Goal: Transaction & Acquisition: Purchase product/service

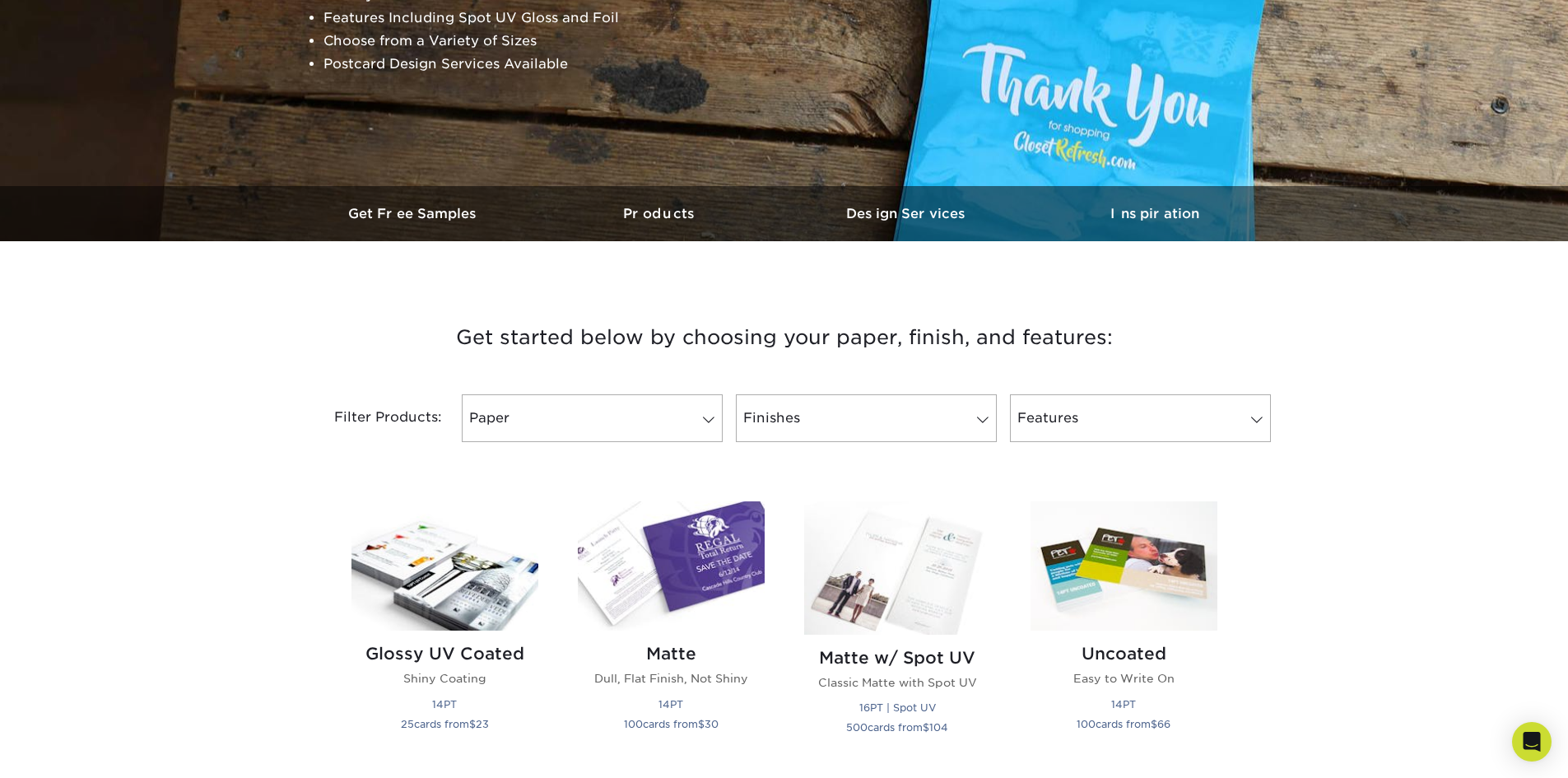
scroll to position [411, 0]
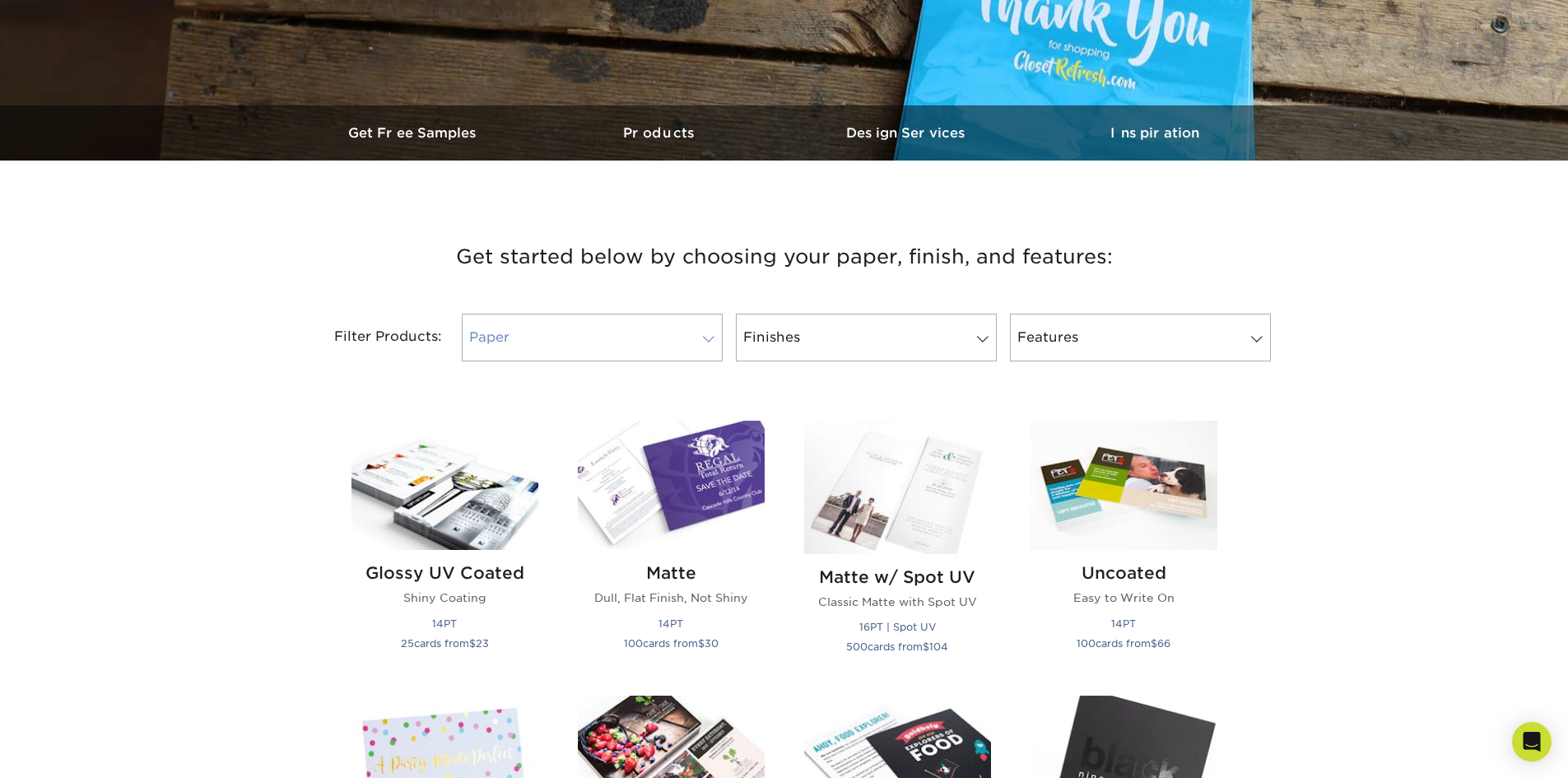
click at [677, 344] on link "Paper" at bounding box center [592, 338] width 261 height 48
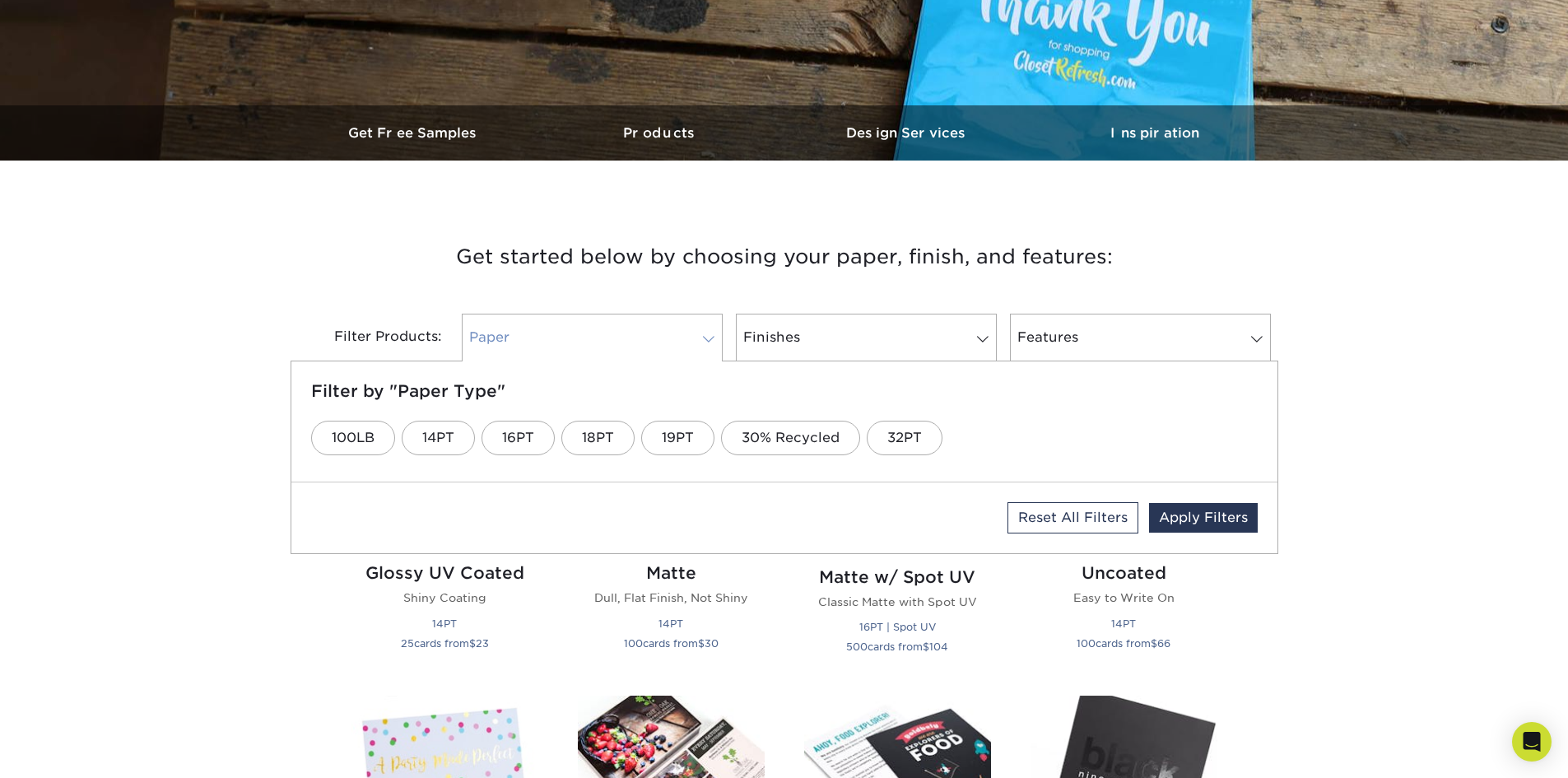
click at [676, 347] on link "Paper" at bounding box center [592, 338] width 261 height 48
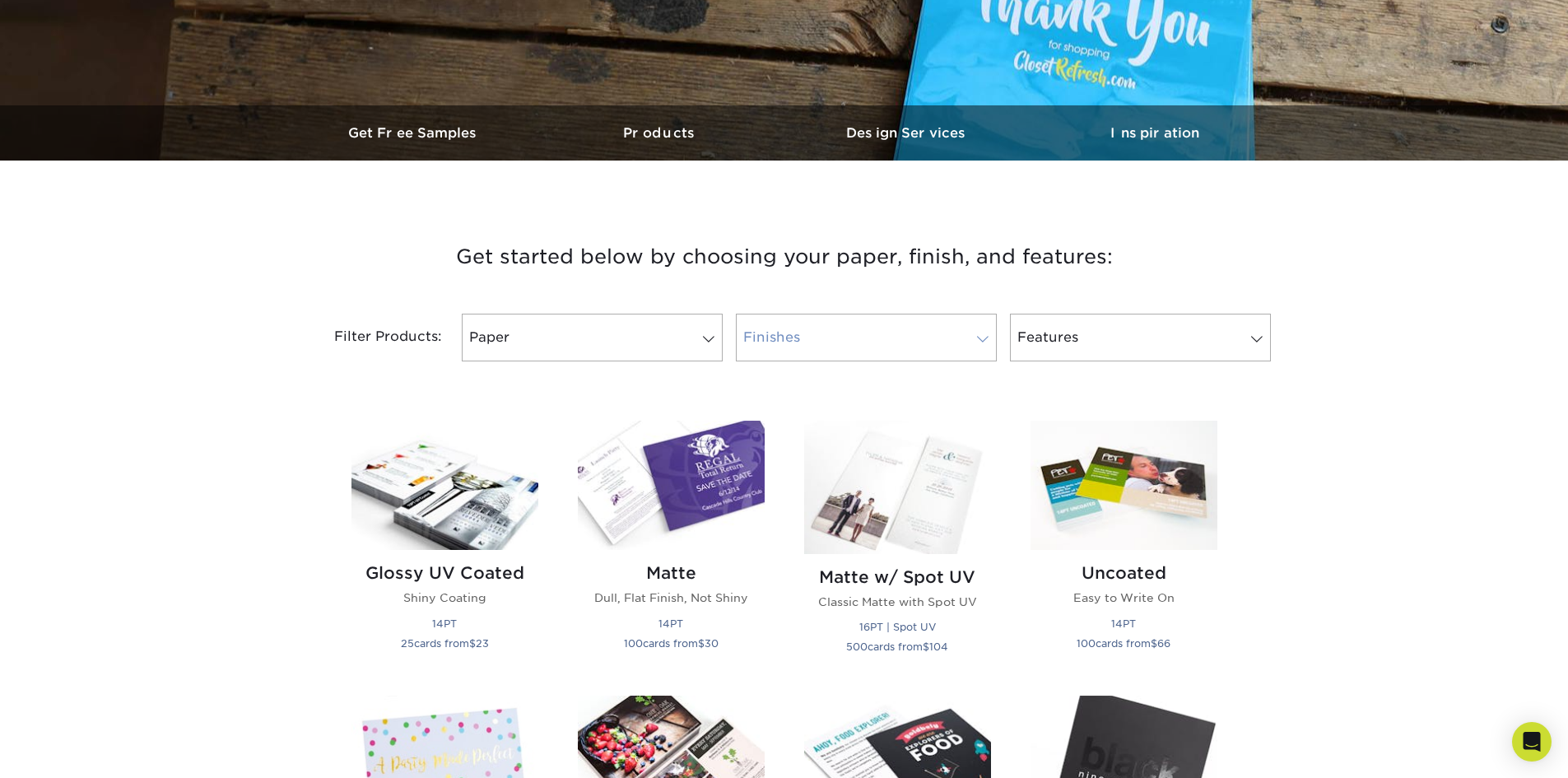
click at [854, 345] on link "Finishes" at bounding box center [866, 338] width 261 height 48
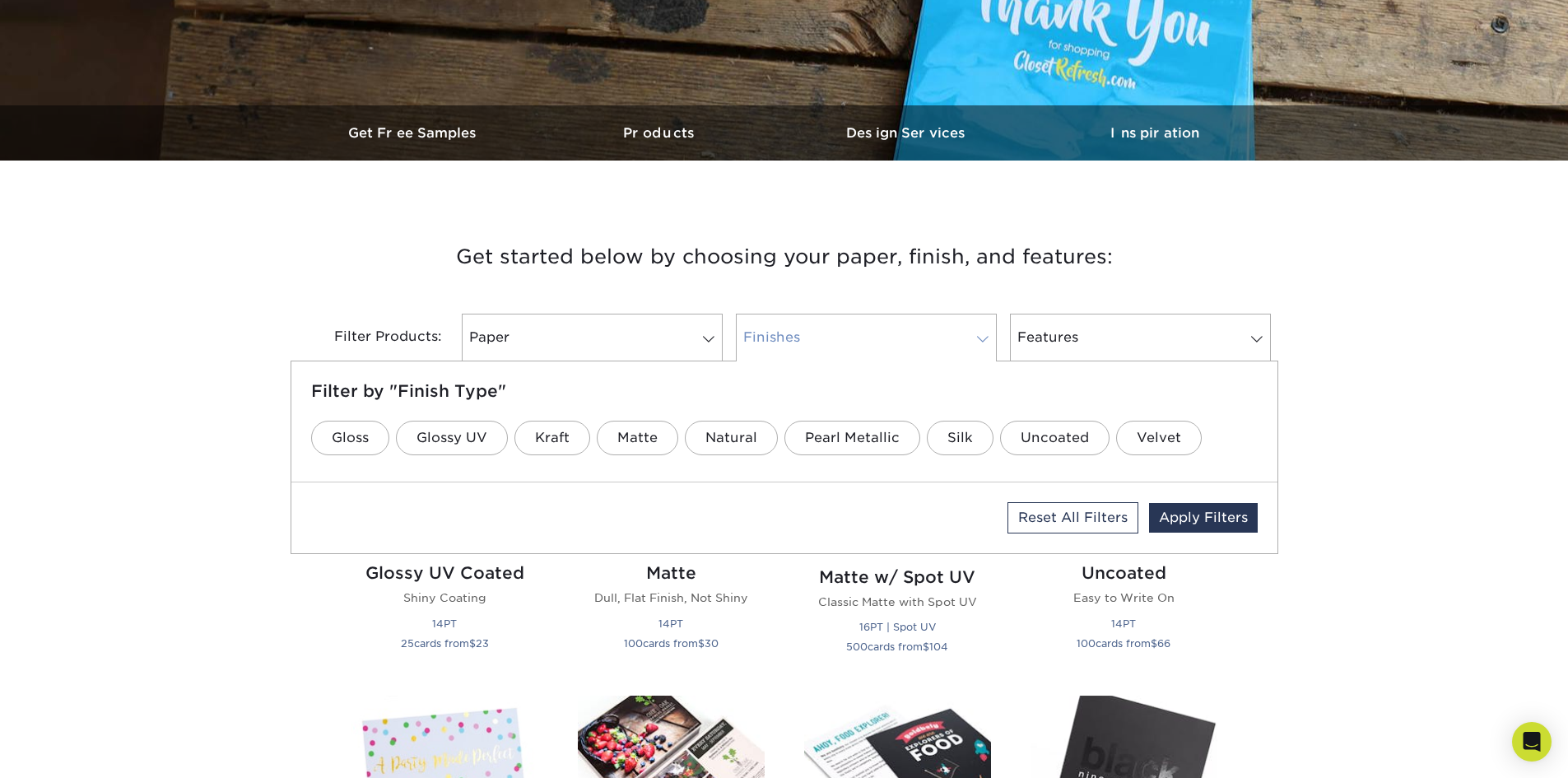
click at [854, 344] on link "Finishes" at bounding box center [866, 338] width 261 height 48
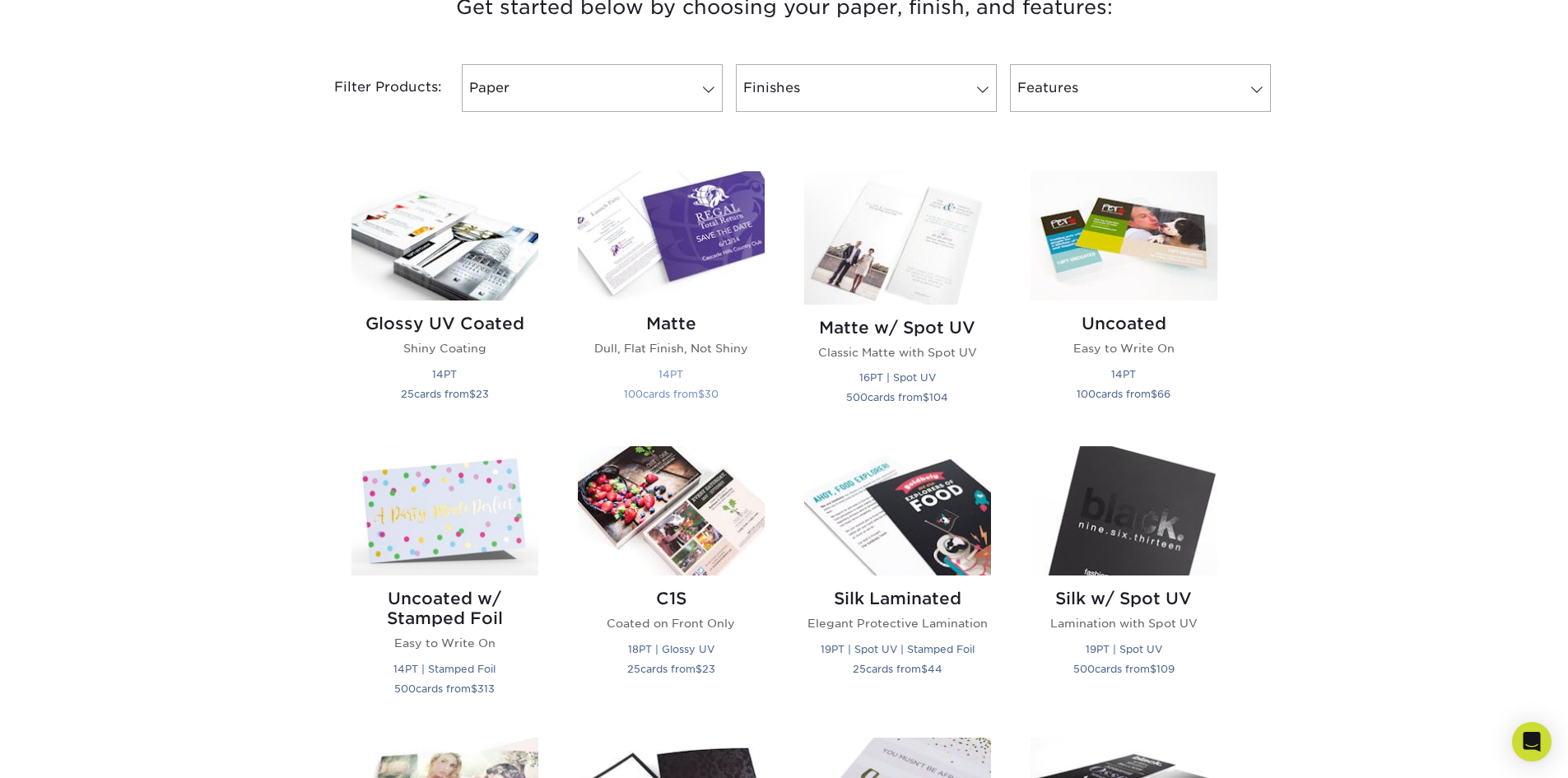
scroll to position [659, 0]
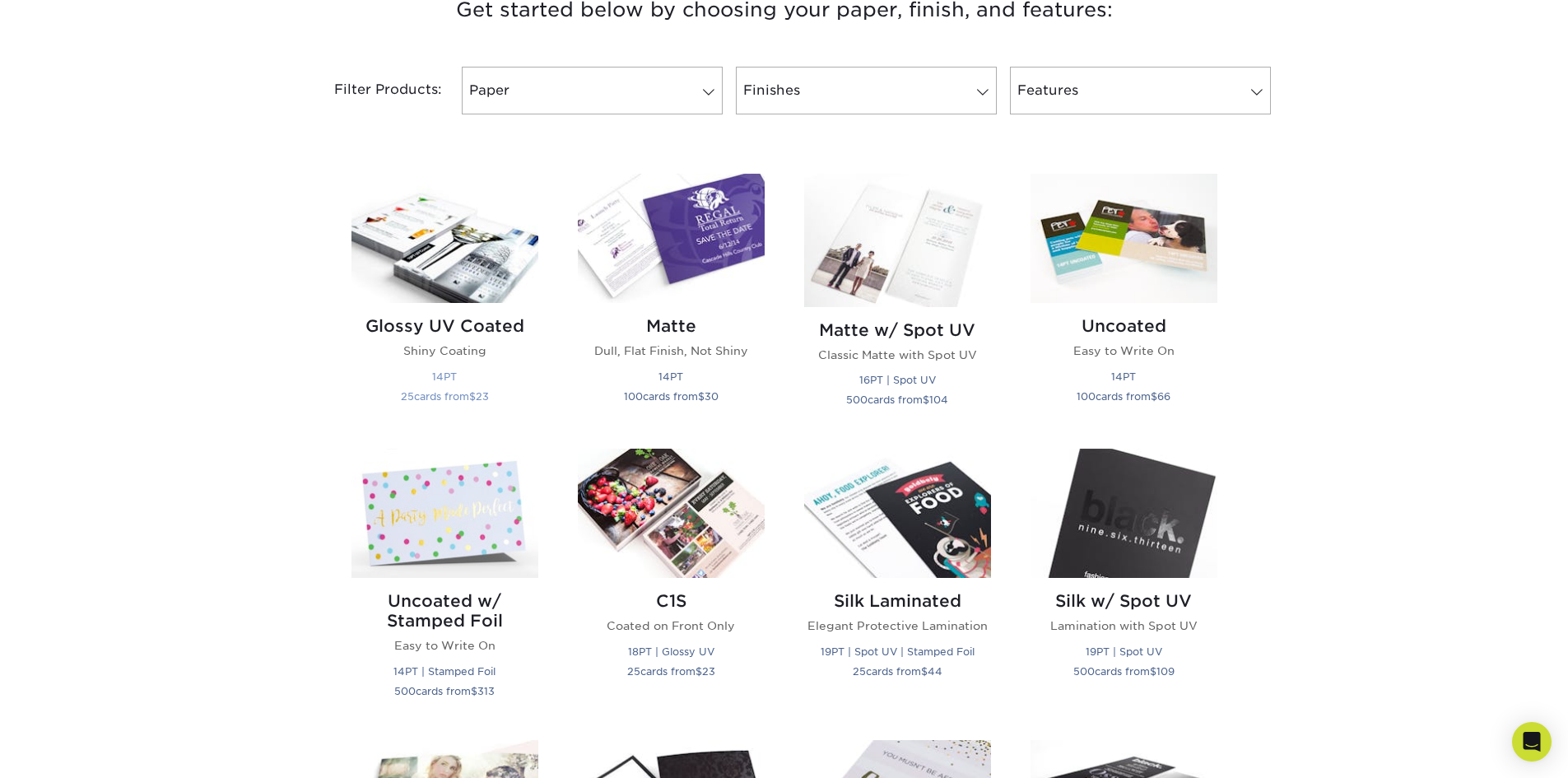
click at [460, 279] on img at bounding box center [445, 238] width 187 height 129
click at [475, 321] on h2 "Glossy UV Coated" at bounding box center [445, 326] width 187 height 20
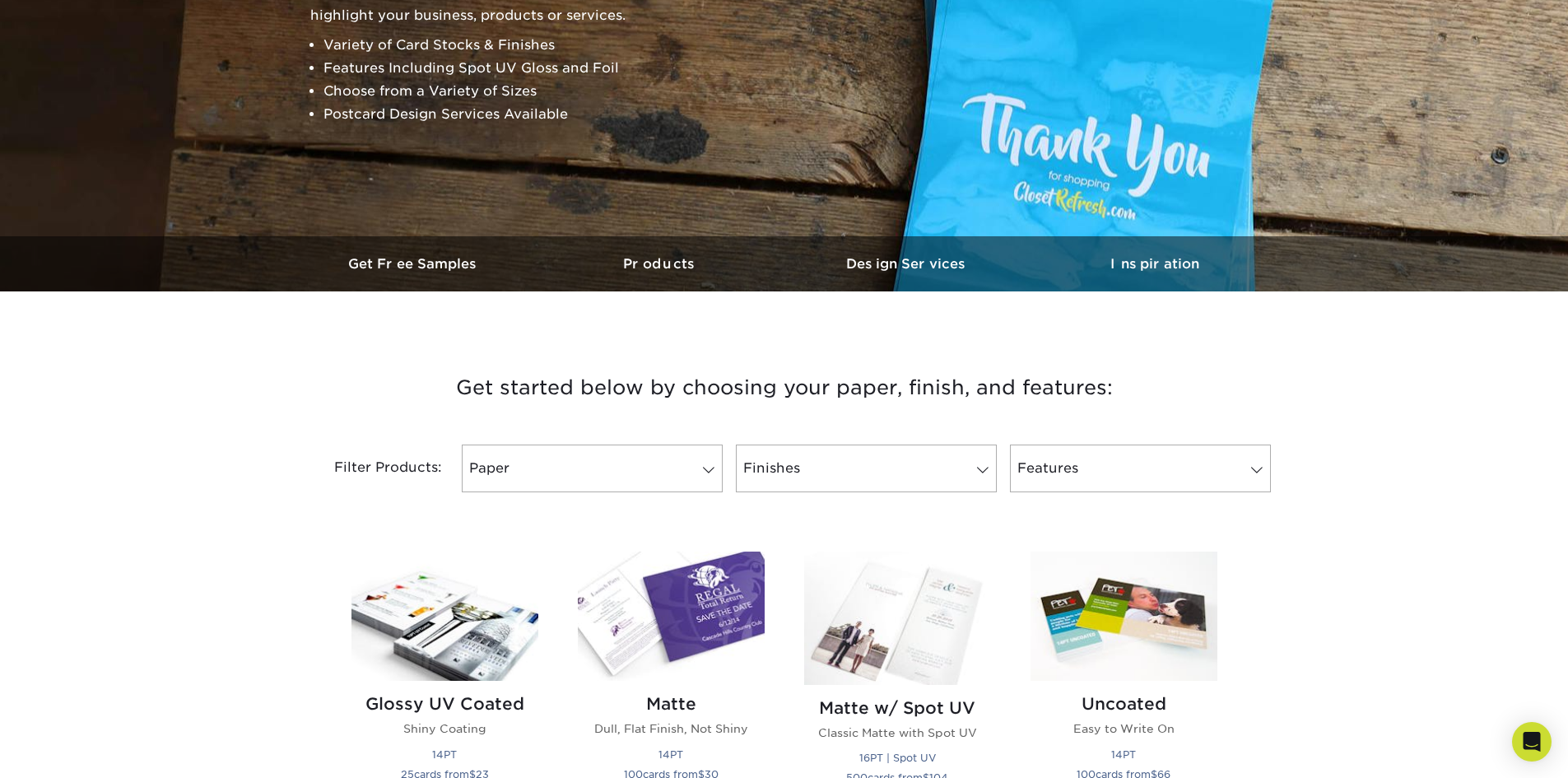
scroll to position [329, 0]
